Goal: Find specific fact

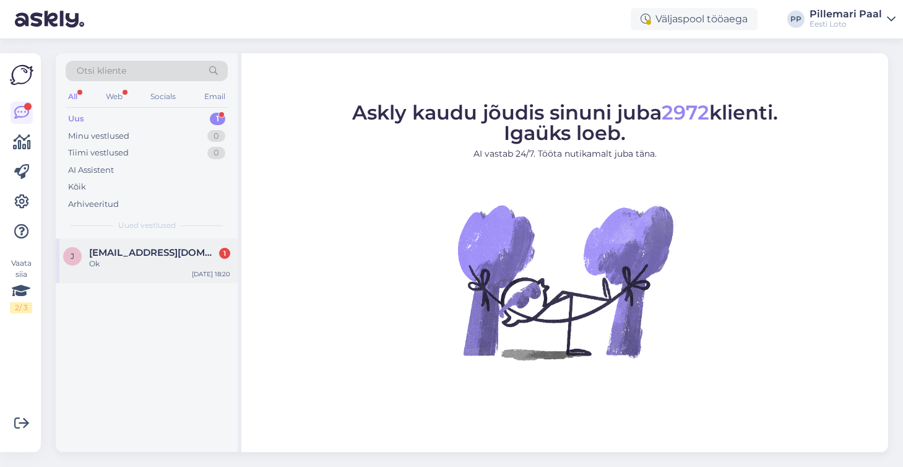
click at [130, 256] on span "[EMAIL_ADDRESS][DOMAIN_NAME]" at bounding box center [153, 252] width 129 height 11
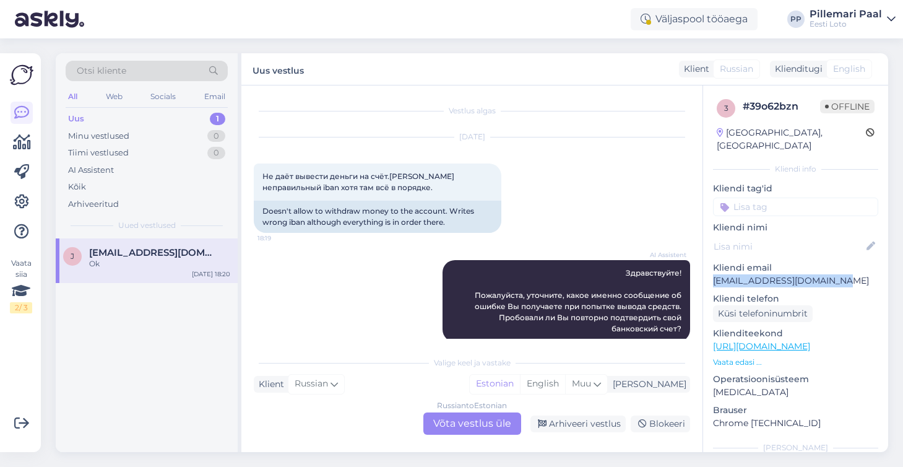
drag, startPoint x: 840, startPoint y: 271, endPoint x: 707, endPoint y: 272, distance: 132.5
click at [707, 272] on div "3 # 39o62bzn Offline [GEOGRAPHIC_DATA], [GEOGRAPHIC_DATA] Kliendi info Kliendi …" at bounding box center [795, 346] width 185 height 522
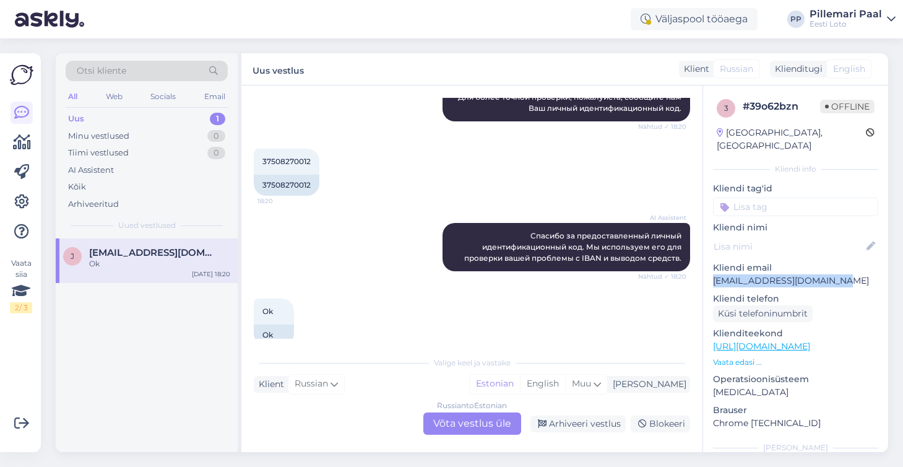
scroll to position [368, 0]
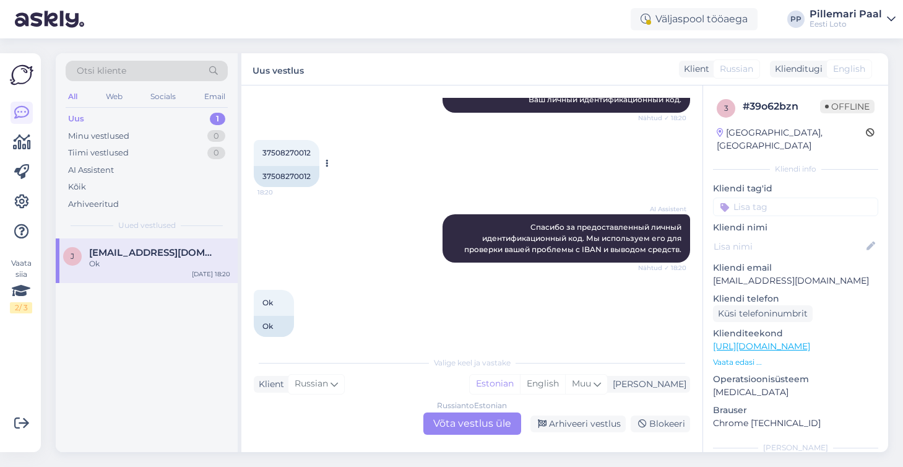
click at [284, 151] on span "37508270012" at bounding box center [287, 152] width 48 height 9
copy div "37508270012 18:20"
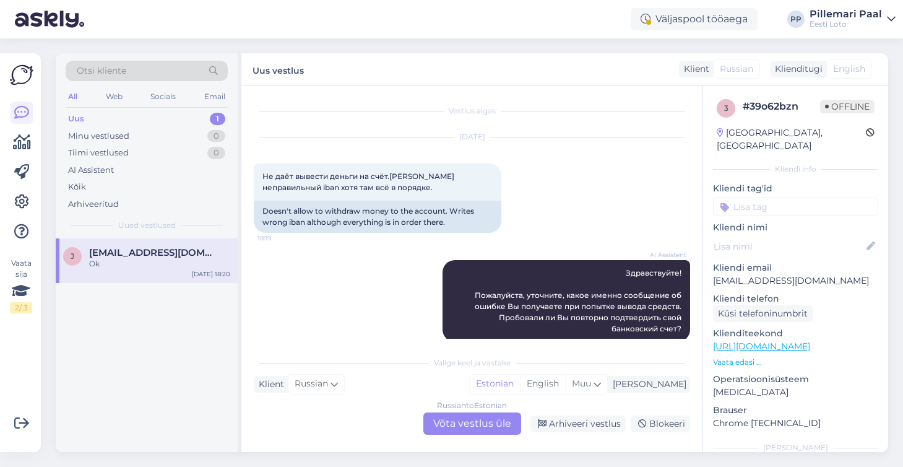
scroll to position [380, 0]
